Goal: Task Accomplishment & Management: Manage account settings

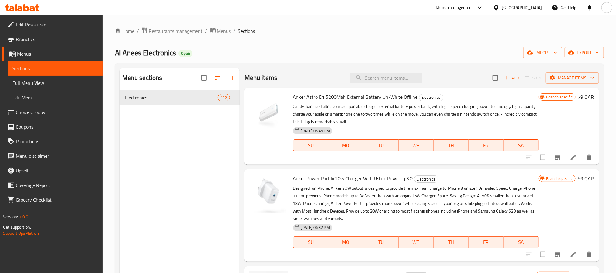
click at [7, 1] on div "Menu-management [GEOGRAPHIC_DATA] Get Help n" at bounding box center [308, 7] width 616 height 15
click at [19, 9] on icon at bounding box center [19, 8] width 5 height 5
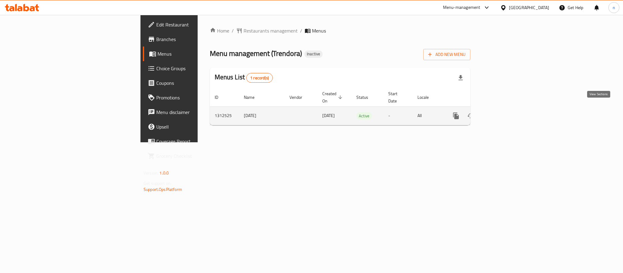
click at [504, 112] on icon "enhanced table" at bounding box center [499, 115] width 7 height 7
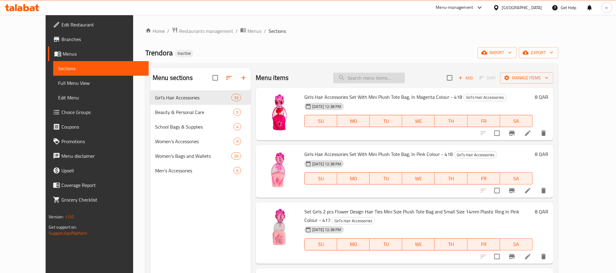
click at [389, 77] on input "search" at bounding box center [369, 78] width 72 height 11
paste input "High quality faux leather ladies wallet Printed with cute girl and butterfly pi…"
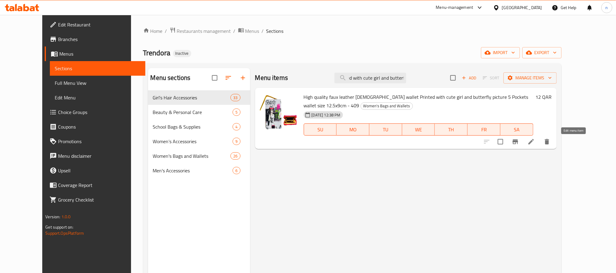
type input "High quality faux leather ladies wallet Printed with cute girl and butterfly pi…"
click at [535, 142] on icon at bounding box center [531, 141] width 7 height 7
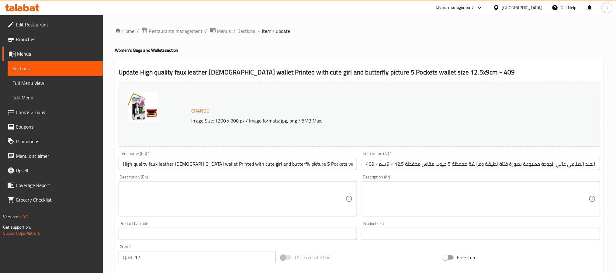
click at [288, 94] on div "Change Image Size: 1200 x 800 px / Image formats: jpg, png / 5MB Max." at bounding box center [360, 114] width 482 height 64
click at [422, 49] on h4 "Women's Bags and Wallets section" at bounding box center [359, 50] width 489 height 6
click at [246, 32] on span "Sections" at bounding box center [246, 30] width 17 height 7
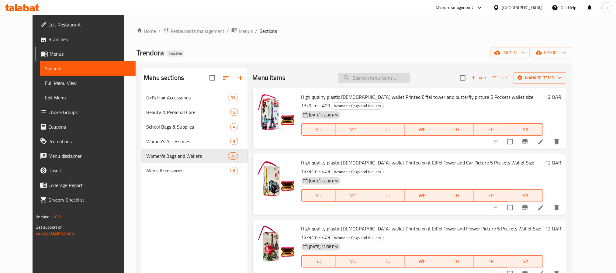
click at [377, 81] on input "search" at bounding box center [374, 78] width 72 height 11
paste input "Children's Kuromi Character 3 Pockets Wallet and Kuromi Doll Keychain Wallet Si…"
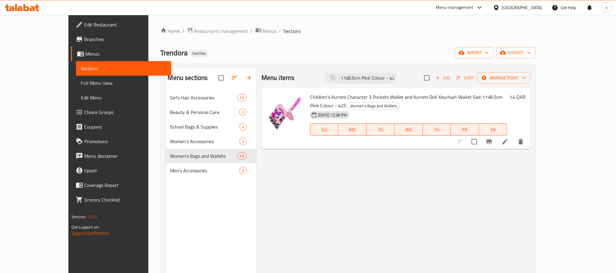
type input "Children's Kuromi Character 3 Pockets Wallet and Kuromi Doll Keychain Wallet Si…"
click at [509, 138] on icon at bounding box center [505, 141] width 7 height 7
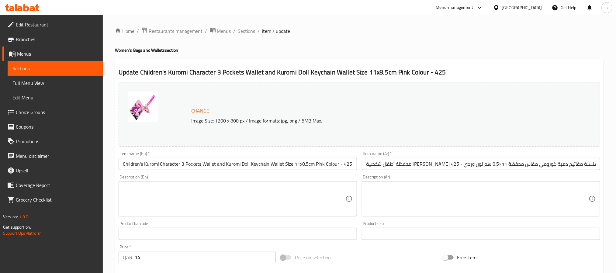
click at [314, 93] on div "Change Image Size: 1200 x 800 px / Image formats: jpg, png / 5MB Max." at bounding box center [360, 114] width 482 height 64
drag, startPoint x: 253, startPoint y: 31, endPoint x: 278, endPoint y: 46, distance: 28.7
click at [253, 31] on span "Sections" at bounding box center [246, 30] width 17 height 7
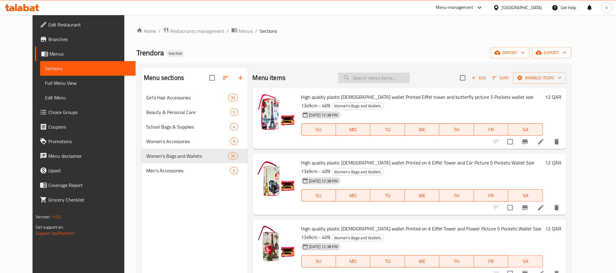
click at [377, 81] on input "search" at bounding box center [374, 78] width 72 height 11
paste input "High quality faux leather ladies wallet Printed with cute girl and butterfly pi…"
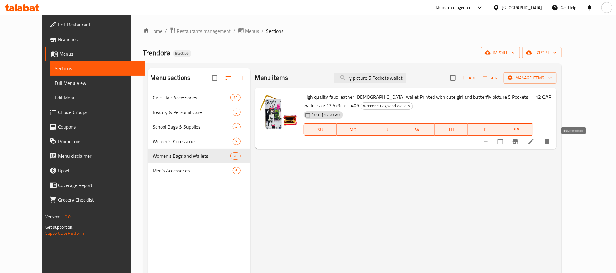
type input "High quality faux leather ladies wallet Printed with cute girl and butterfly pi…"
click at [534, 143] on icon at bounding box center [531, 141] width 5 height 5
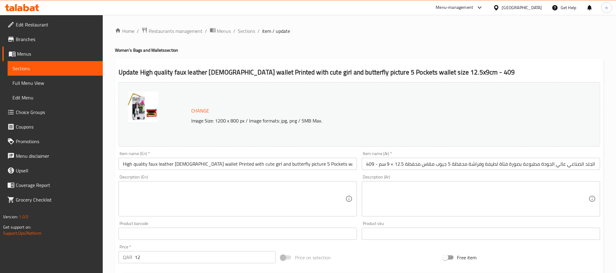
click at [255, 26] on div "Home / Restaurants management / Menus / Sections / item / update Women's Bags a…" at bounding box center [359, 227] width 513 height 424
click at [252, 30] on span "Sections" at bounding box center [246, 30] width 17 height 7
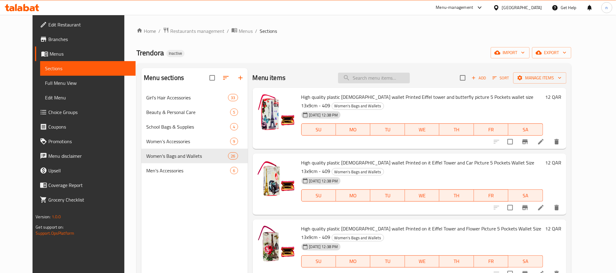
click at [368, 78] on input "search" at bounding box center [374, 78] width 72 height 11
paste input "Stitch Character for girls mini tote hand bag in white and light blue colours s…"
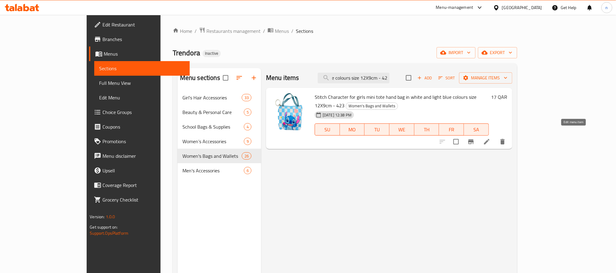
type input "Stitch Character for girls mini tote hand bag in white and light blue colours s…"
click at [491, 138] on icon at bounding box center [486, 141] width 7 height 7
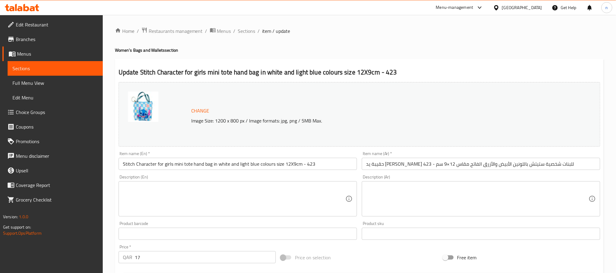
click at [343, 101] on div "Change Image Size: 1200 x 800 px / Image formats: jpg, png / 5MB Max." at bounding box center [360, 114] width 482 height 64
click at [245, 29] on span "Sections" at bounding box center [246, 30] width 17 height 7
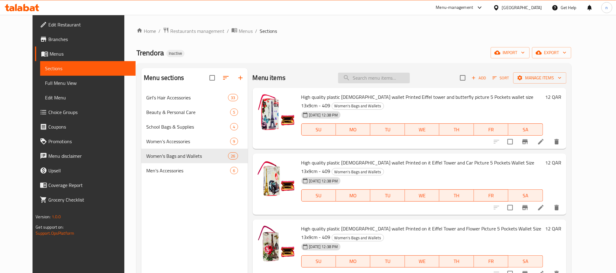
click at [356, 82] on input "search" at bounding box center [374, 78] width 72 height 11
paste input "High quality faux leather ladies wallet Printed with cute girl and butterfly pi…"
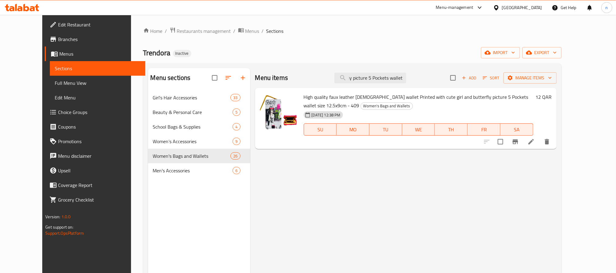
type input "High quality faux leather ladies wallet Printed with cute girl and butterfly pi…"
click at [535, 145] on icon at bounding box center [531, 141] width 7 height 7
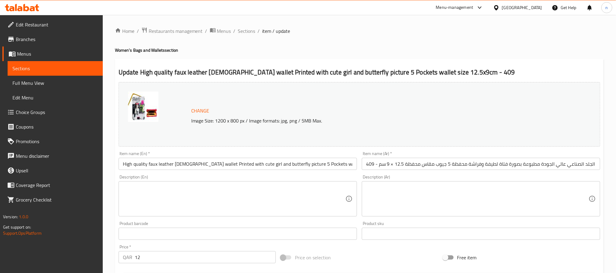
click at [447, 119] on p "Image Size: 1200 x 800 px / Image formats: jpg, png / 5MB Max." at bounding box center [362, 120] width 347 height 7
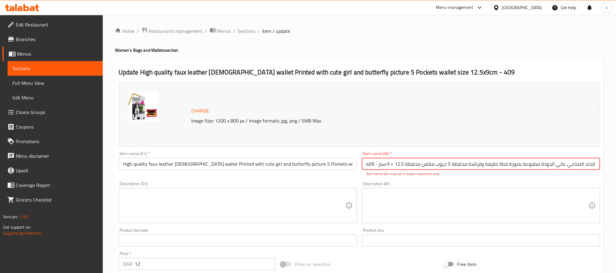
click at [414, 165] on input "محفظة نسائية من الجلد الصناعي عالي الجودة مطبوعة بصورة فتاة لطيفة وفراشة محفظة …" at bounding box center [481, 164] width 238 height 12
paste input "text"
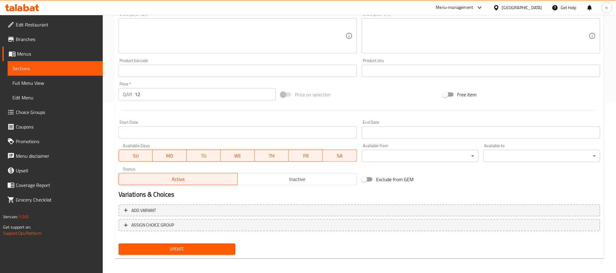
scroll to position [172, 0]
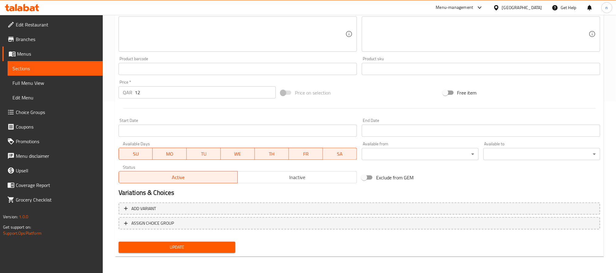
type input "محفظة نسائية من الجلد الصناعي عالي الجودة مطبوعة بصورة فتاة لطيفة وفراشة 5 جيوب…"
click at [218, 244] on span "Update" at bounding box center [176, 248] width 107 height 8
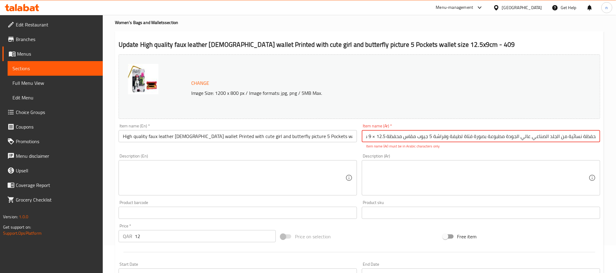
click at [435, 139] on input "محفظة نسائية من الجلد الصناعي عالي الجودة مطبوعة بصورة فتاة لطيفة وفراشة 5 جيوب…" at bounding box center [481, 136] width 238 height 12
paste input "محفظة نسائية من الجلد الصناعي عالي الجودة مطبوعة بصورة فتاة لطيفة وفراشة 5 جيوب…"
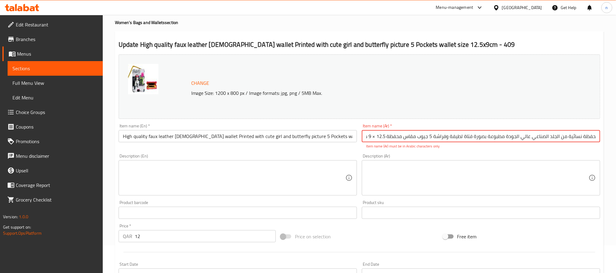
paste input "محفظة نسائية من الجلد الصناعي عالي الجودة مطبوعة بصورة فتاة لطيفة وفراشة 5 جيوب…"
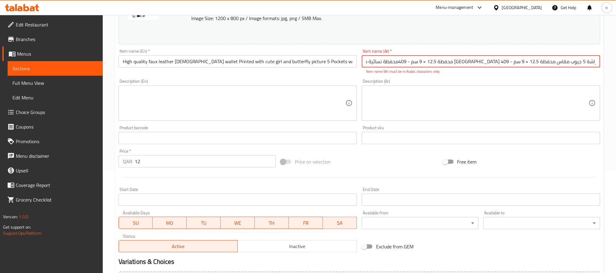
scroll to position [172, 0]
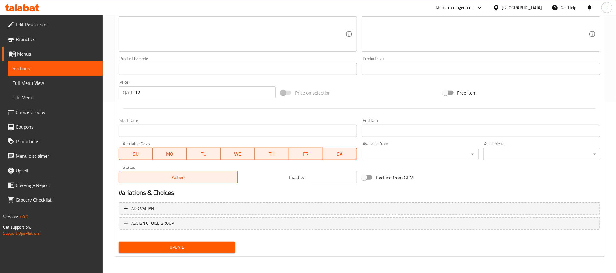
type input "محفظة نسائية من الجلد الصناعي عالي الجودة مطبوعة بصورة فتاة لطيفة وفراشة 5 جيوب…"
click at [210, 245] on span "Update" at bounding box center [176, 248] width 107 height 8
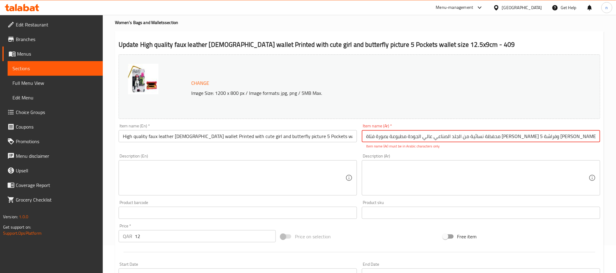
click at [401, 113] on div "Change Image Size: 1200 x 800 px / Image formats: jpg, png / 5MB Max." at bounding box center [360, 86] width 482 height 64
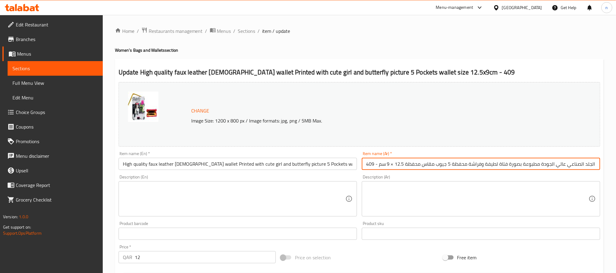
click at [418, 165] on input "محفظة نسائية من الجلد الصناعي عالي الجودة مطبوعة بصورة فتاة لطيفة وفراشة محفظة …" at bounding box center [481, 164] width 238 height 12
paste input "text"
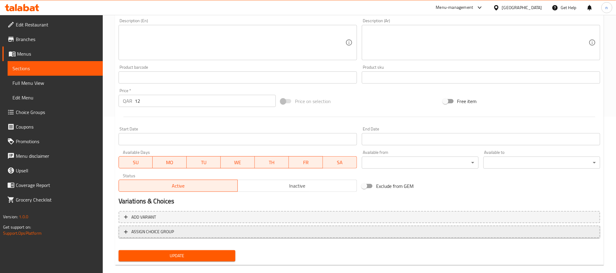
scroll to position [165, 0]
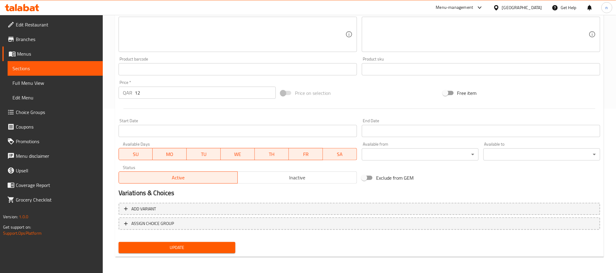
type input "محفظة نسائية من الجلد الصناعي عالي الجودة مطبوعة بصورة فتاة لطيفة وفراشة 5 جيوب…"
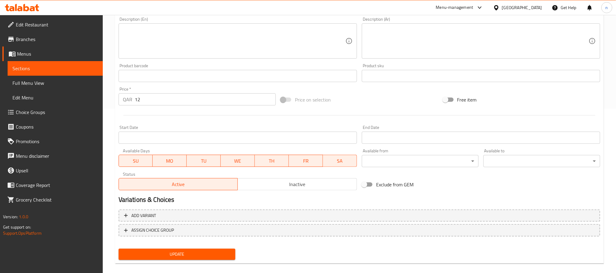
click at [184, 245] on div "Change Image Size: 1200 x 800 px / Image formats: jpg, png / 5MB Max. Item name…" at bounding box center [359, 88] width 487 height 347
click at [184, 254] on span "Update" at bounding box center [176, 255] width 107 height 8
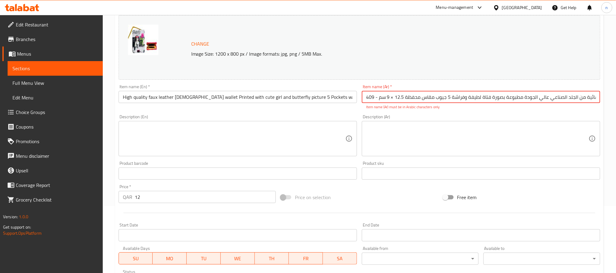
click at [474, 115] on div "Description (Ar) Description (Ar)" at bounding box center [481, 136] width 238 height 42
click at [462, 145] on textarea at bounding box center [477, 138] width 223 height 29
click at [358, 108] on div "Item name (En)   * High quality faux leather ladies wallet Printed with cute gi…" at bounding box center [237, 97] width 243 height 30
click at [328, 138] on textarea at bounding box center [234, 138] width 223 height 29
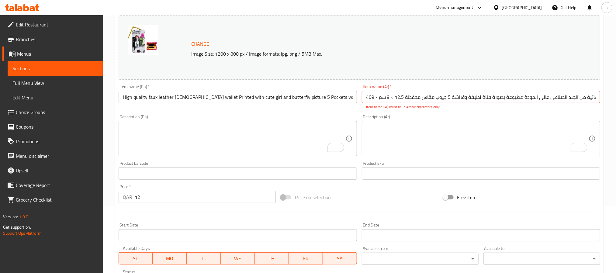
click at [379, 70] on div "Change Image Size: 1200 x 800 px / Image formats: jpg, png / 5MB Max." at bounding box center [360, 47] width 482 height 64
click at [413, 74] on div "Change Image Size: 1200 x 800 px / Image formats: jpg, png / 5MB Max." at bounding box center [360, 47] width 482 height 64
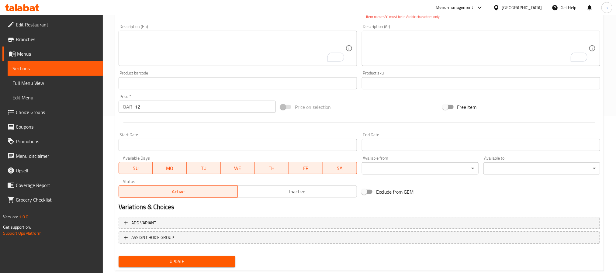
scroll to position [158, 0]
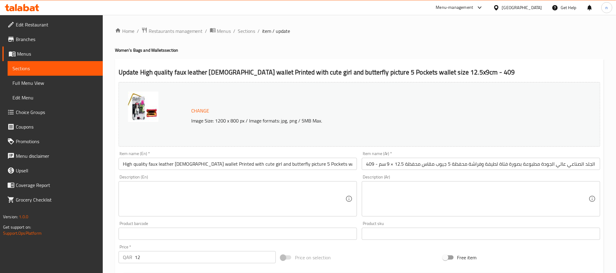
click at [380, 48] on h4 "Women's Bags and Wallets section" at bounding box center [359, 50] width 489 height 6
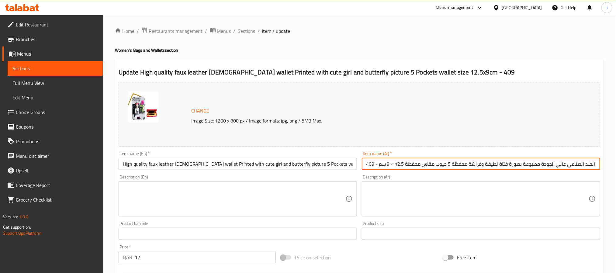
click at [417, 165] on input "محفظة نسائية من الجلد الصناعي عالي الجودة مطبوعة بصورة فتاة لطيفة وفراشة محفظة …" at bounding box center [481, 164] width 238 height 12
paste input "text"
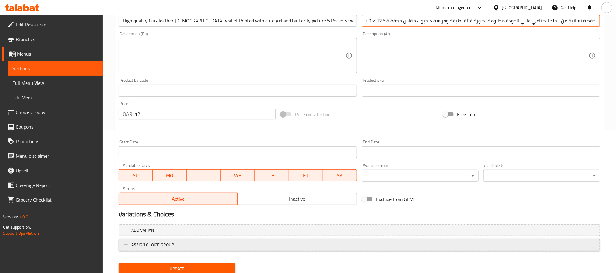
scroll to position [165, 0]
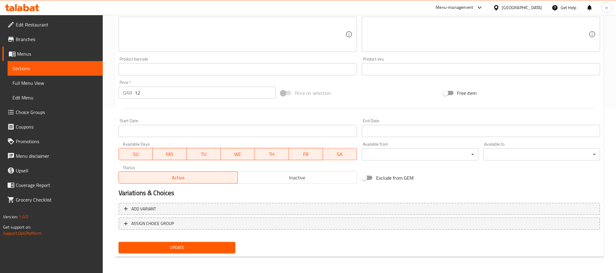
type input "محفظة نسائية من الجلد الصناعي عالي الجودة مطبوعة بصورة فتاة لطيفة وفراشة 5 جيوب…"
click at [199, 245] on div "Change Image Size: 1200 x 800 px / Image formats: jpg, png / 5MB Max. Item name…" at bounding box center [359, 85] width 487 height 341
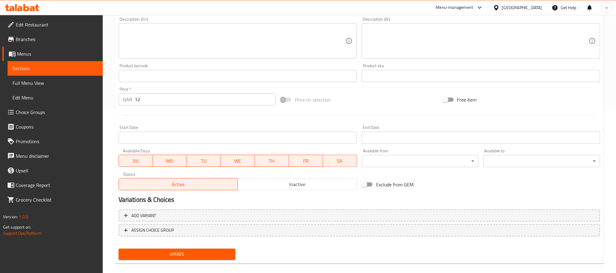
click at [199, 253] on span "Update" at bounding box center [176, 255] width 107 height 8
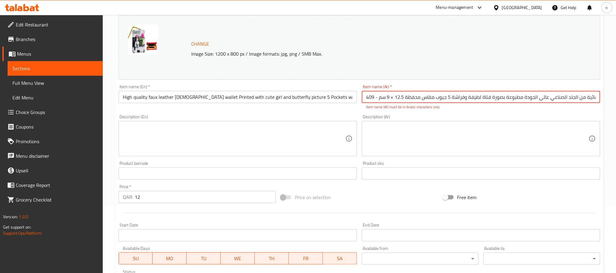
drag, startPoint x: 384, startPoint y: 101, endPoint x: 328, endPoint y: 96, distance: 56.5
click at [328, 96] on div "Change Image Size: 1200 x 800 px / Image formats: jpg, png / 5MB Max. Item name…" at bounding box center [359, 152] width 487 height 278
click at [408, 116] on div "Description (Ar) Description (Ar)" at bounding box center [481, 136] width 238 height 42
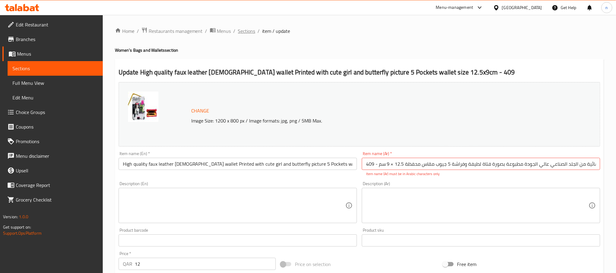
click at [245, 33] on span "Sections" at bounding box center [246, 30] width 17 height 7
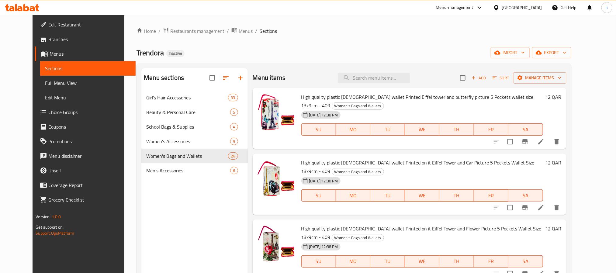
click at [278, 50] on div "Trendora Inactive import export" at bounding box center [354, 52] width 435 height 11
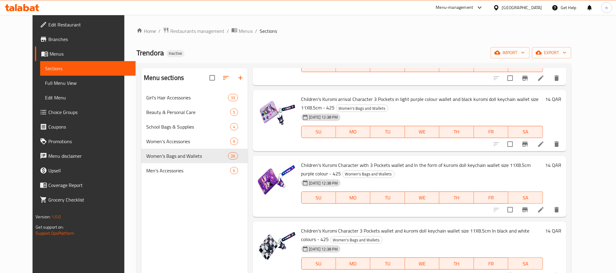
scroll to position [966, 0]
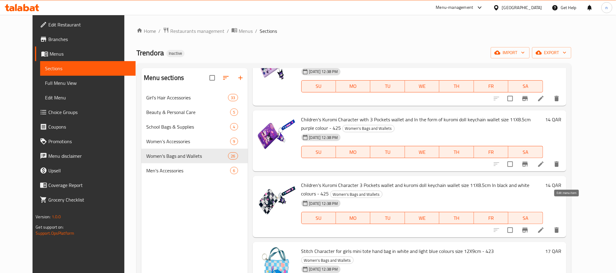
click at [545, 227] on icon at bounding box center [540, 230] width 7 height 7
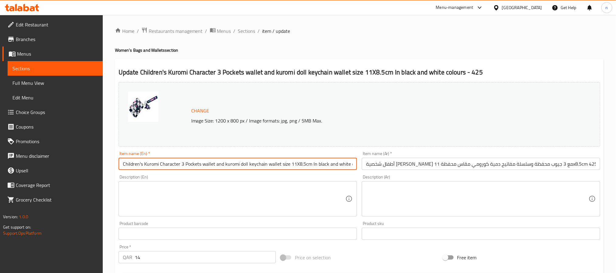
click at [166, 165] on input "Children's Kuromi Character 3 Pockets wallet and kuromi doll keychain wallet si…" at bounding box center [238, 164] width 238 height 12
paste input "Two Colors Black And White"
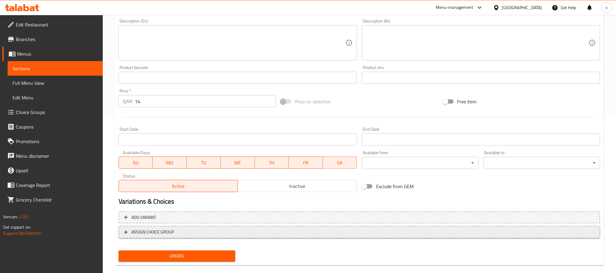
scroll to position [165, 0]
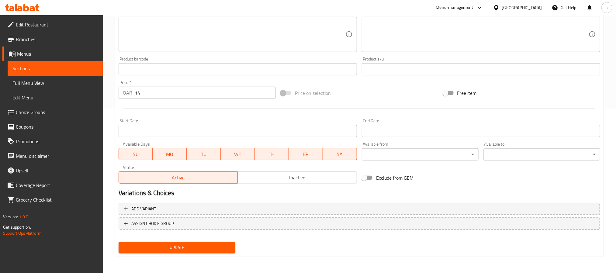
type input "Children's Kuromi Character 3 Pockets wallet and kuromi doll keychain wallet si…"
click at [186, 247] on span "Update" at bounding box center [176, 248] width 107 height 8
click at [207, 247] on span "Update" at bounding box center [176, 248] width 107 height 8
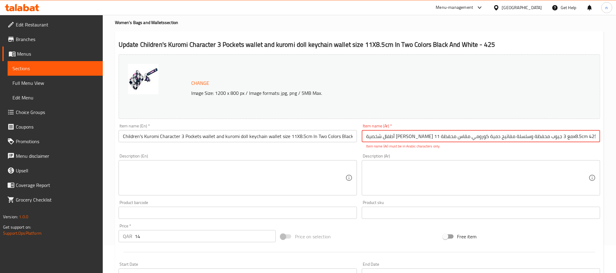
click at [342, 135] on input "Children's Kuromi Character 3 Pockets wallet and kuromi doll keychain wallet si…" at bounding box center [238, 136] width 238 height 12
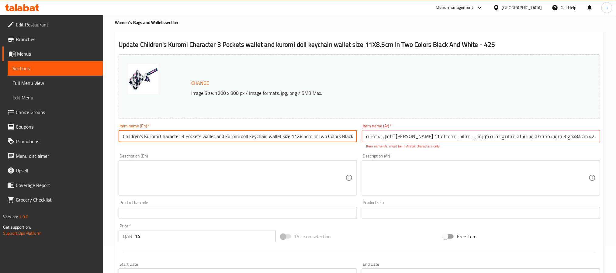
click at [302, 136] on input "Children's Kuromi Character 3 Pockets wallet and kuromi doll keychain wallet si…" at bounding box center [238, 136] width 238 height 12
click at [390, 100] on div "Change Image Size: 1200 x 800 px / Image formats: jpg, png / 5MB Max." at bounding box center [360, 86] width 482 height 64
